Goal: Check status: Check status

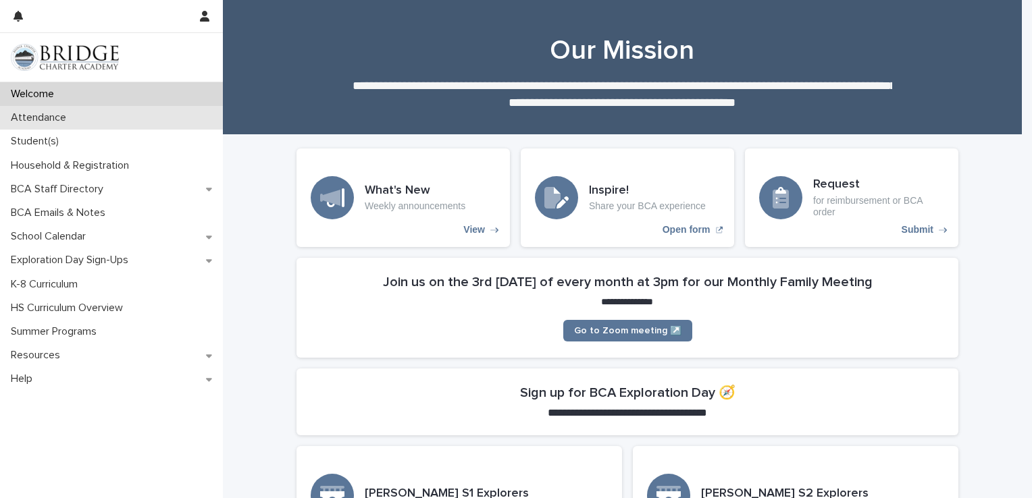
click at [122, 112] on div "Attendance" at bounding box center [111, 118] width 223 height 24
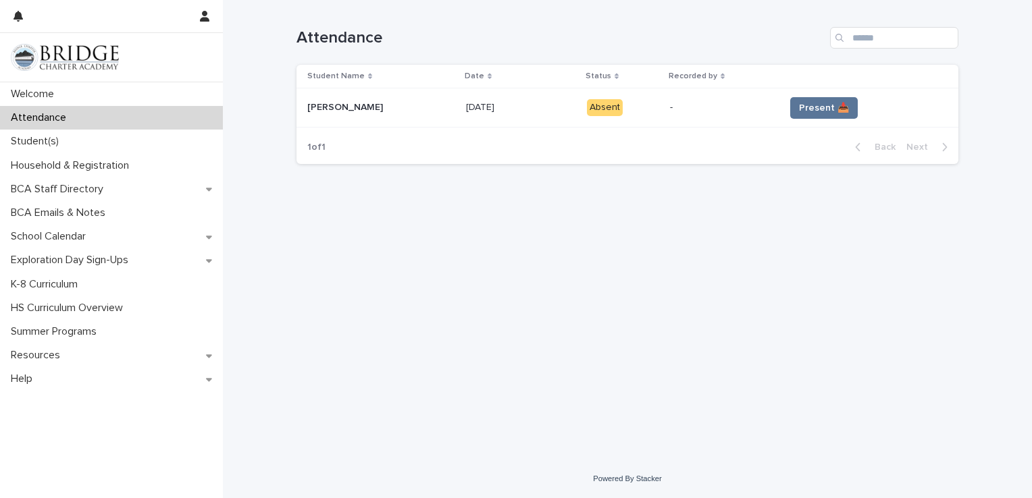
click at [831, 96] on td "Present 📥" at bounding box center [868, 107] width 179 height 39
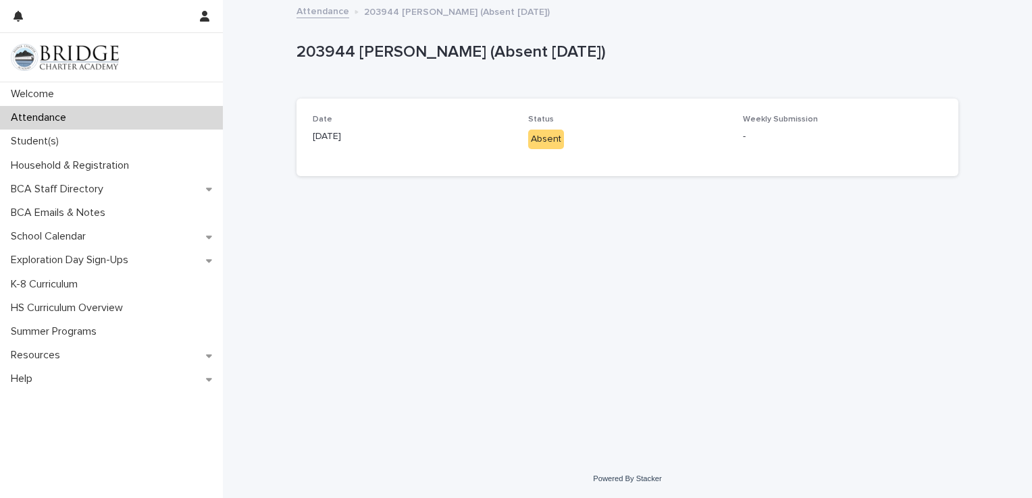
click at [544, 130] on div "Absent" at bounding box center [546, 140] width 36 height 20
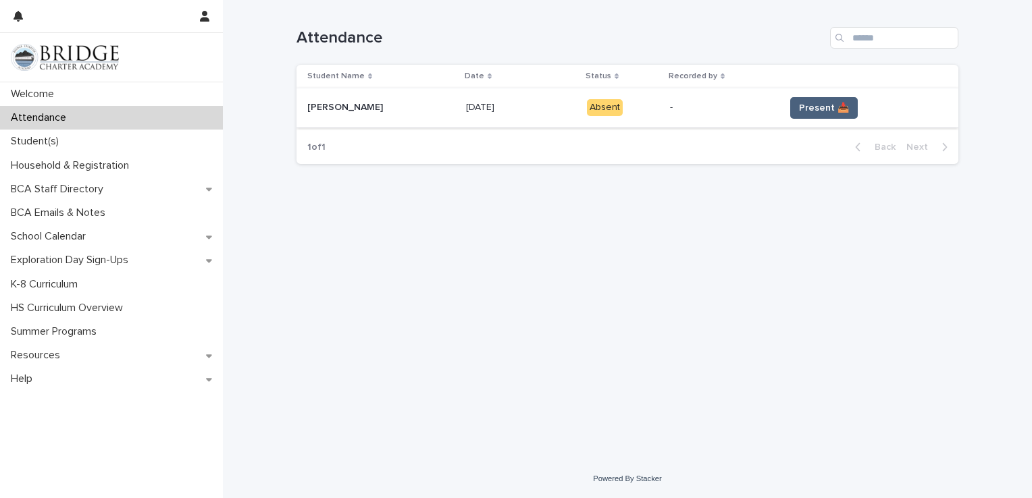
click at [801, 104] on span "Present 📥" at bounding box center [824, 108] width 50 height 14
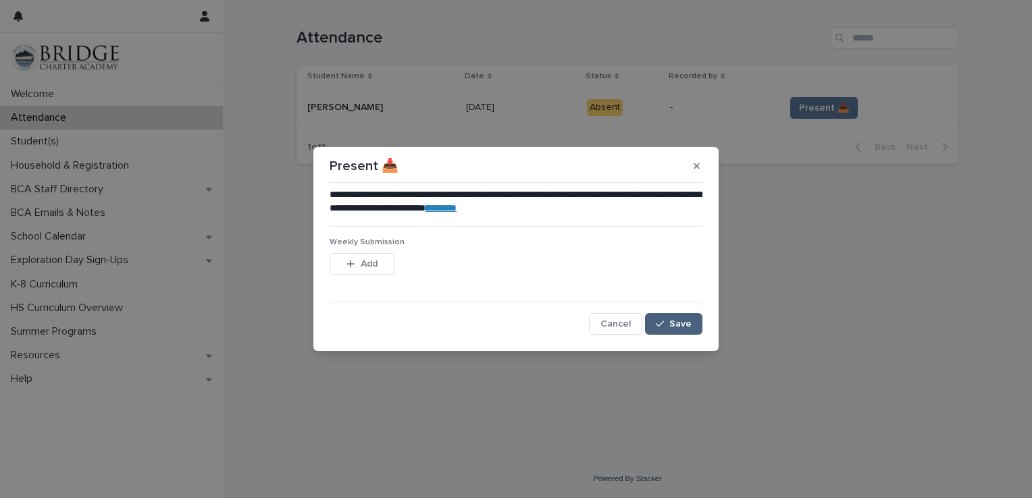
click at [670, 320] on span "Save" at bounding box center [680, 323] width 22 height 9
